Goal: Information Seeking & Learning: Learn about a topic

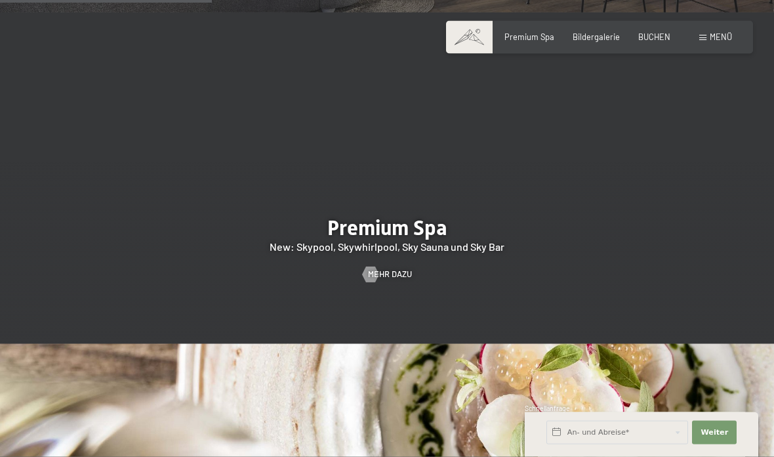
scroll to position [1404, 0]
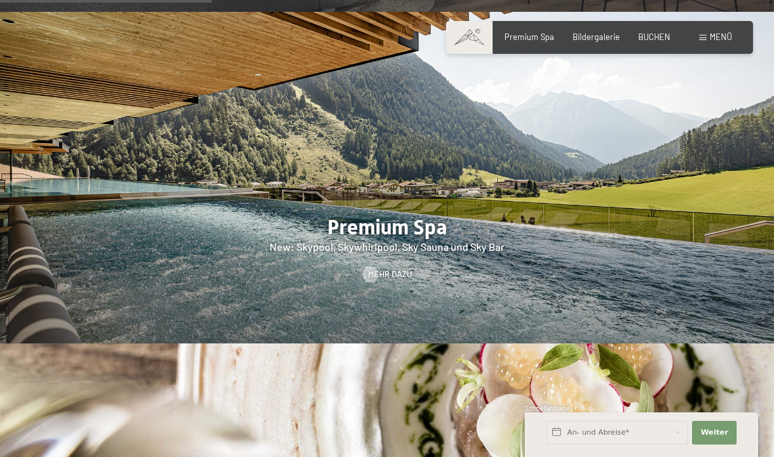
click at [39, 243] on div at bounding box center [387, 177] width 774 height 331
click at [85, 272] on div at bounding box center [387, 177] width 774 height 331
click at [388, 280] on span "Mehr dazu" at bounding box center [390, 274] width 44 height 12
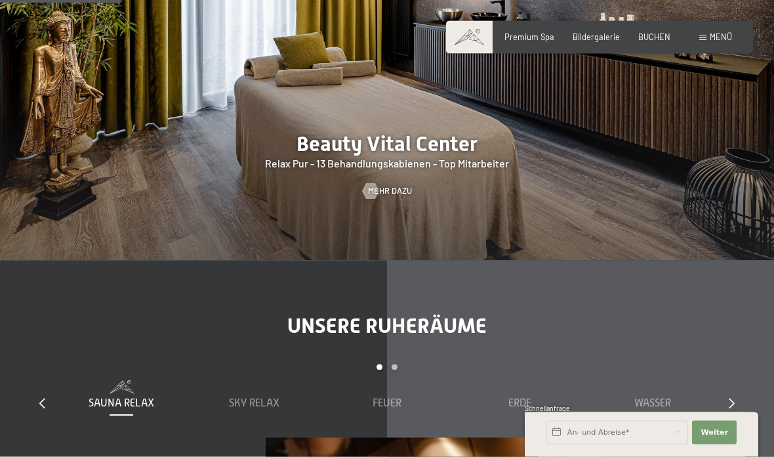
scroll to position [1151, 0]
click at [56, 199] on div at bounding box center [387, 94] width 774 height 331
click at [393, 197] on span "Mehr dazu" at bounding box center [390, 191] width 44 height 12
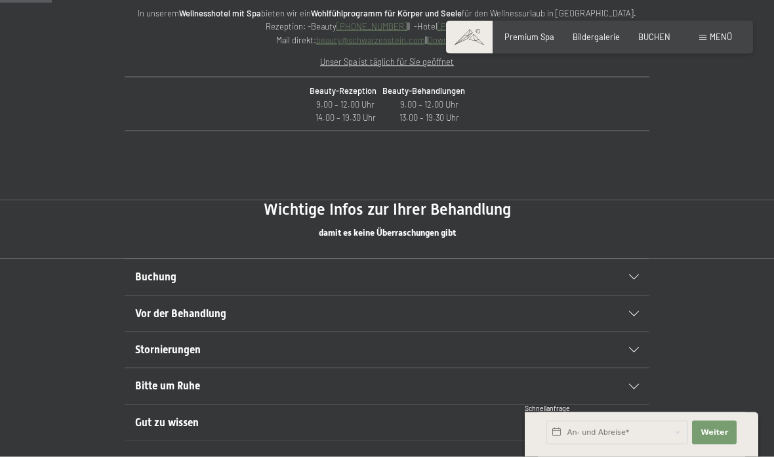
scroll to position [550, 0]
click at [153, 270] on span "Buchung" at bounding box center [155, 276] width 41 height 12
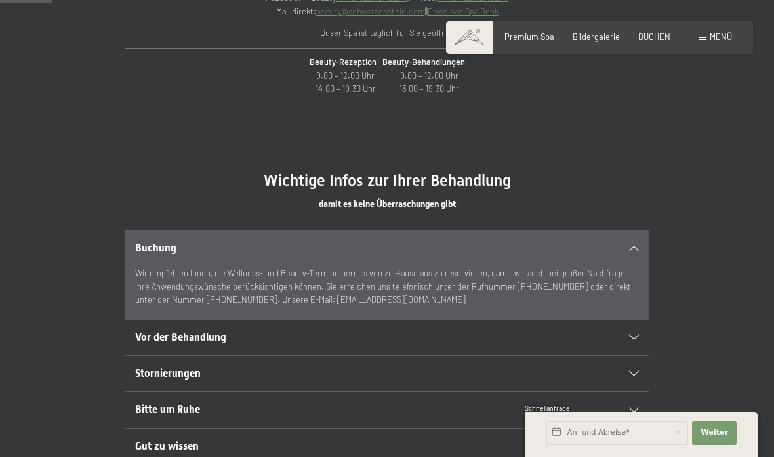
scroll to position [596, 0]
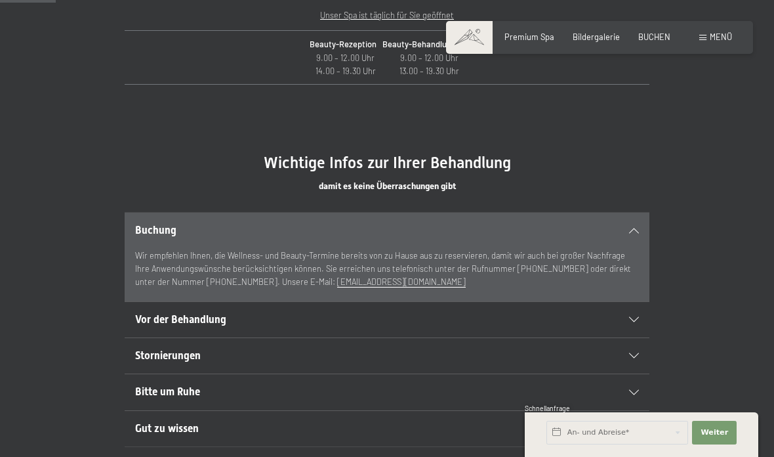
click at [152, 313] on span "Vor der Behandlung" at bounding box center [180, 319] width 91 height 12
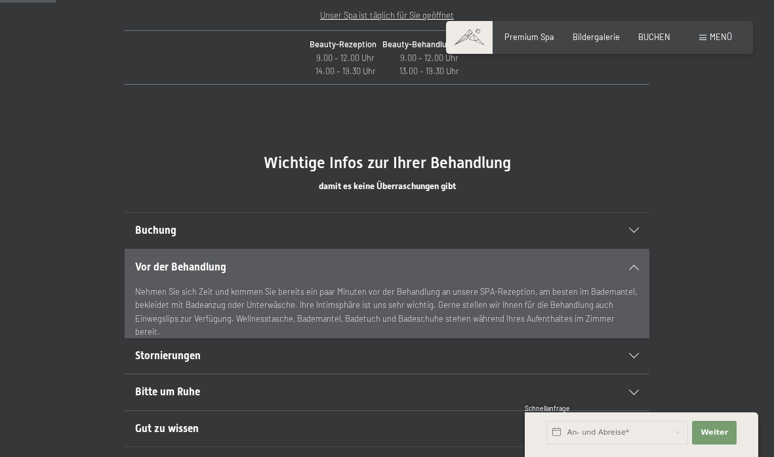
click at [153, 342] on div "Stornierungen" at bounding box center [387, 355] width 504 height 35
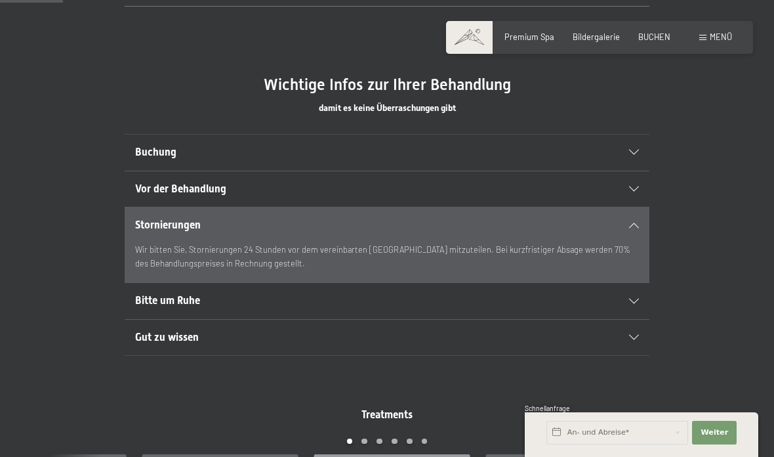
scroll to position [677, 0]
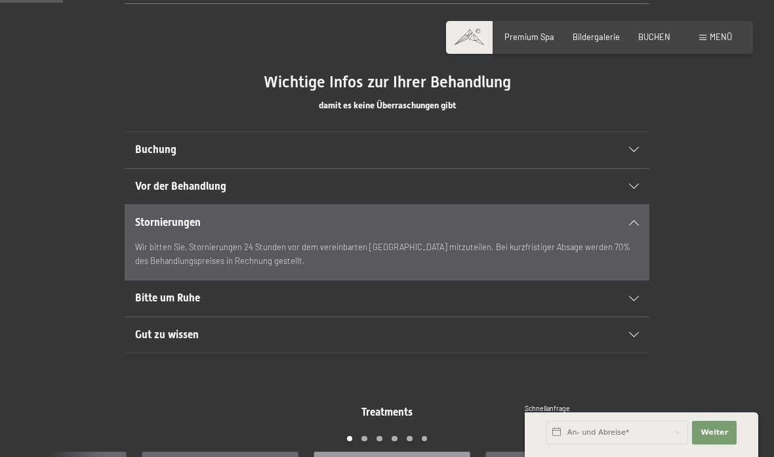
click at [153, 293] on span "Bitte um Ruhe" at bounding box center [167, 297] width 65 height 12
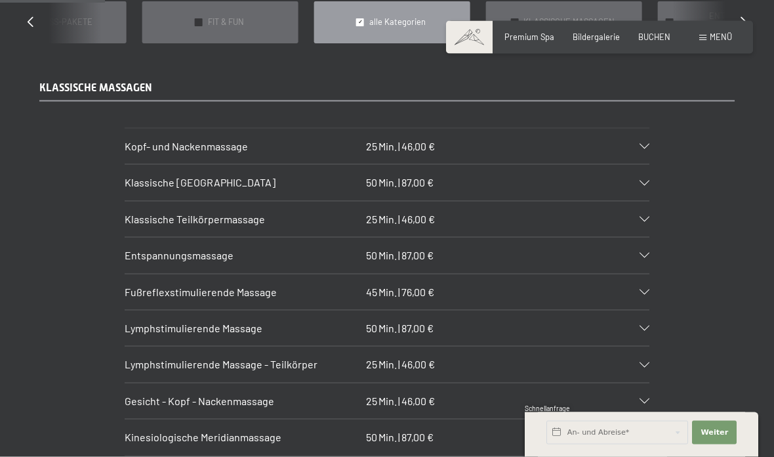
scroll to position [1128, 0]
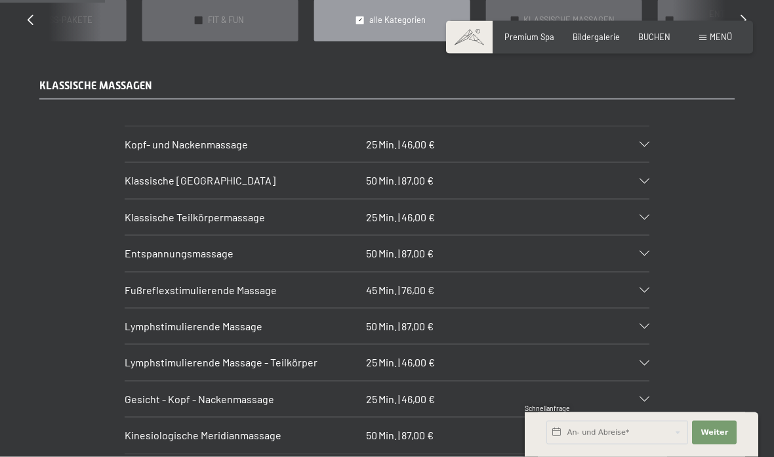
click at [125, 272] on section "Fußreflexstimulierende Massage 45 Min. | 76,00 € Die Massage wird an den Fußsoh…" at bounding box center [387, 290] width 525 height 37
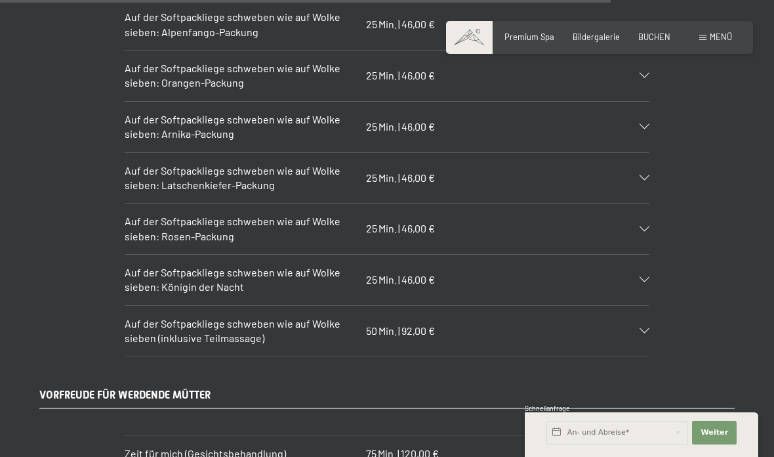
scroll to position [6631, 0]
